Goal: Information Seeking & Learning: Learn about a topic

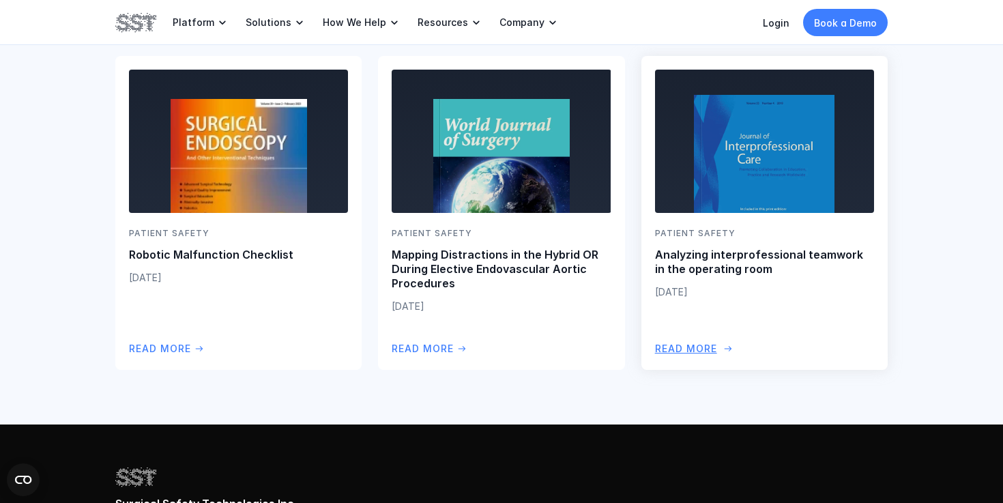
scroll to position [919, 0]
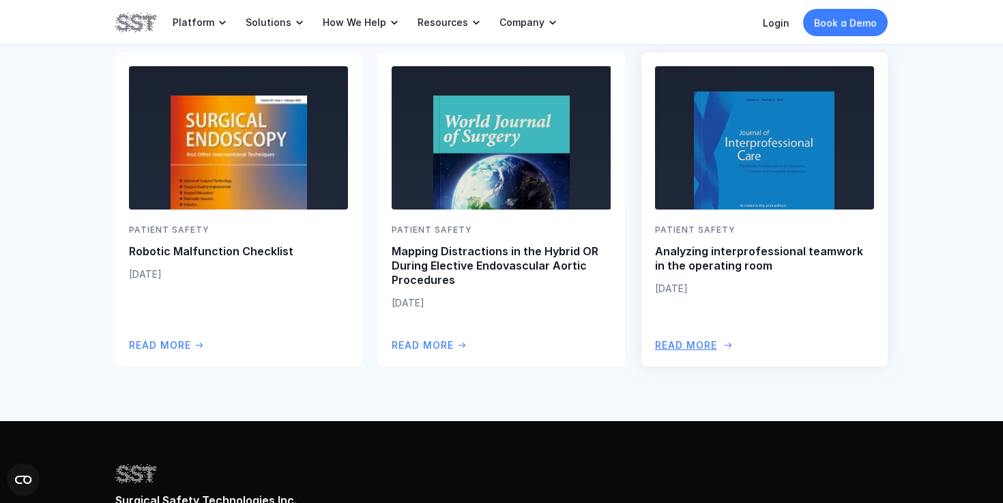
click at [772, 244] on p "Analyzing interprofessional teamwork in the operating room" at bounding box center [764, 258] width 219 height 29
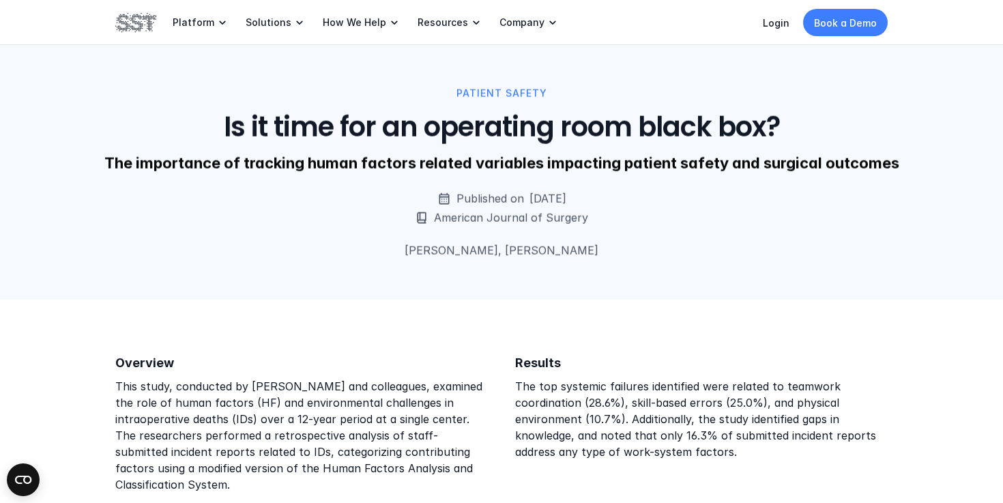
scroll to position [1003, 0]
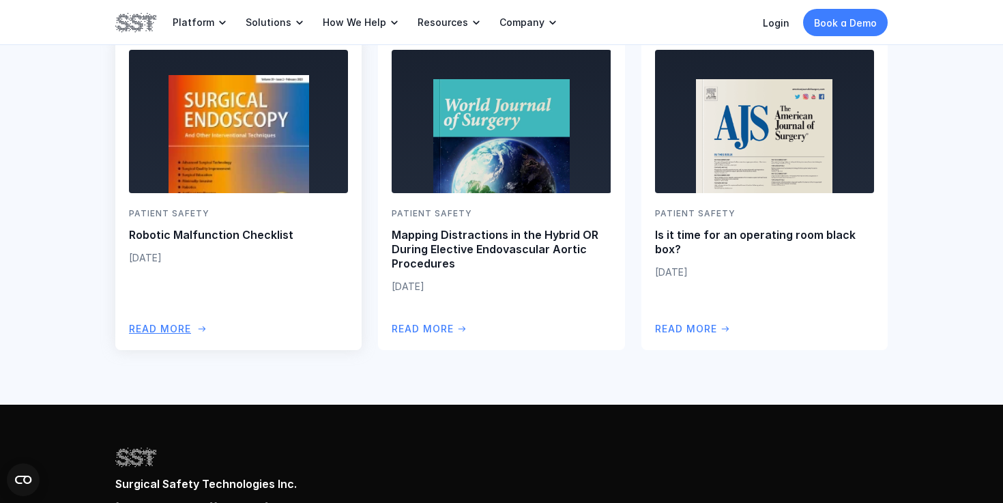
click at [193, 244] on div "PATIENT SAFETY Robotic Malfunction Checklist [DATE]" at bounding box center [238, 236] width 219 height 58
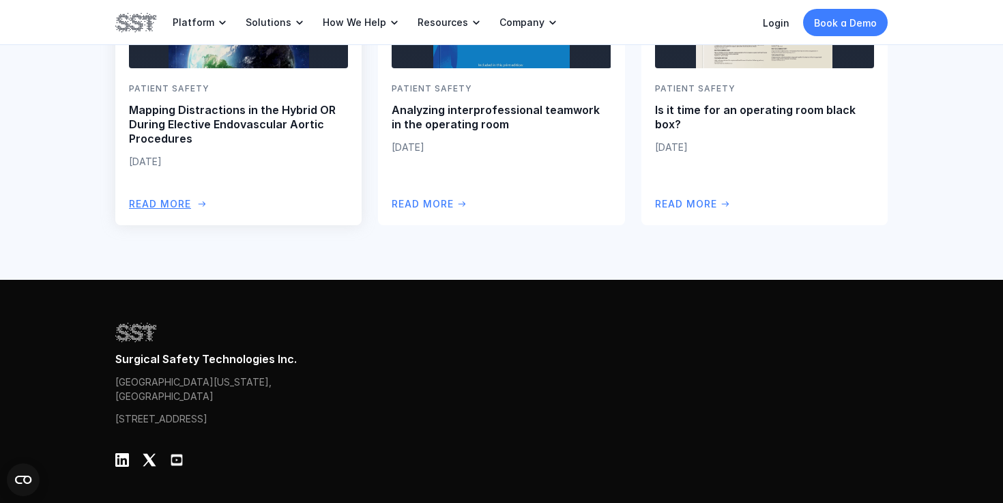
scroll to position [939, 0]
